Goal: Find specific page/section: Find specific page/section

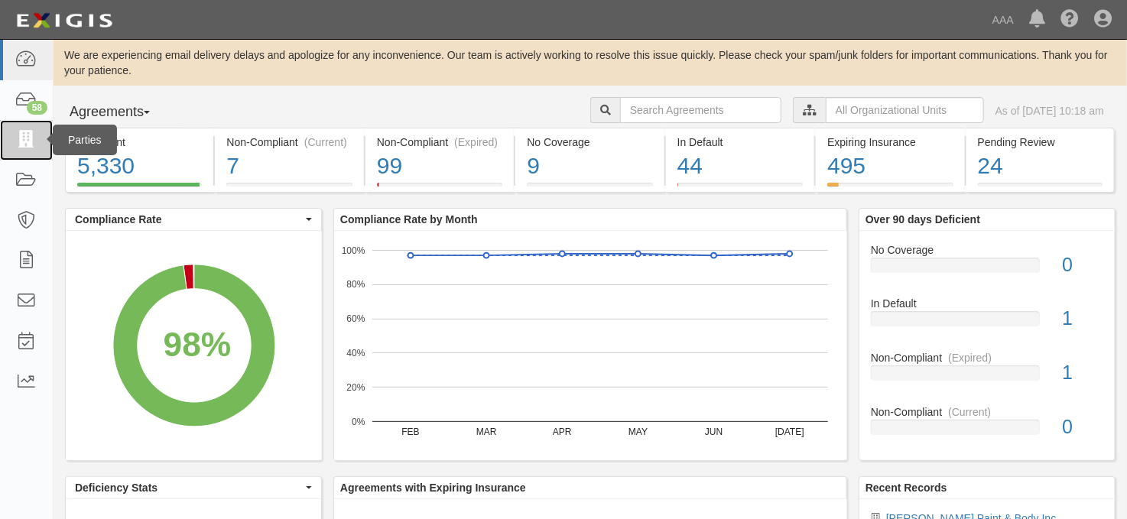
click at [25, 140] on icon at bounding box center [25, 141] width 21 height 18
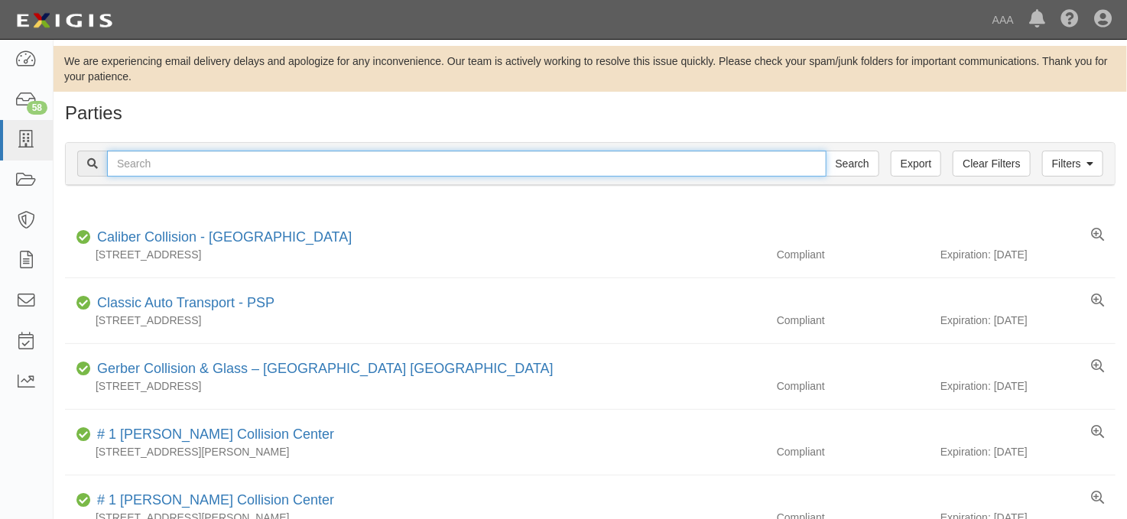
click at [271, 165] on input "text" at bounding box center [467, 164] width 720 height 26
type input "sapaugh"
click at [826, 151] on input "Search" at bounding box center [853, 164] width 54 height 26
